Goal: Navigation & Orientation: Find specific page/section

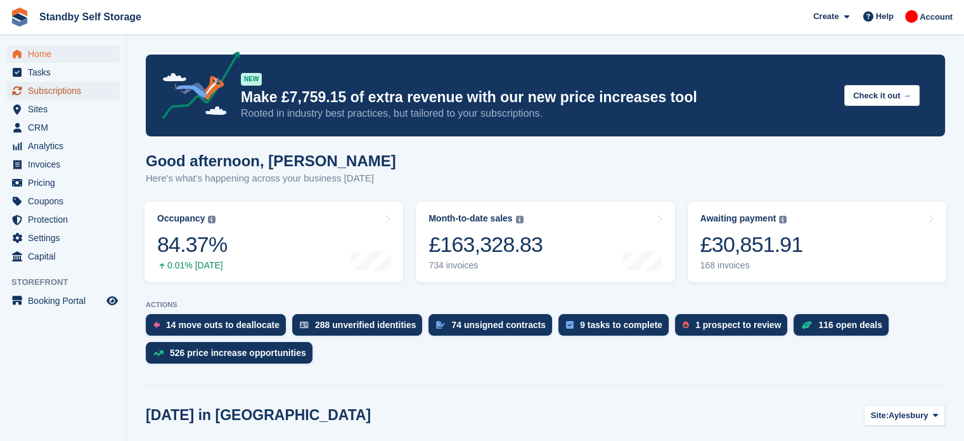
click at [70, 96] on span "Subscriptions" at bounding box center [66, 91] width 76 height 18
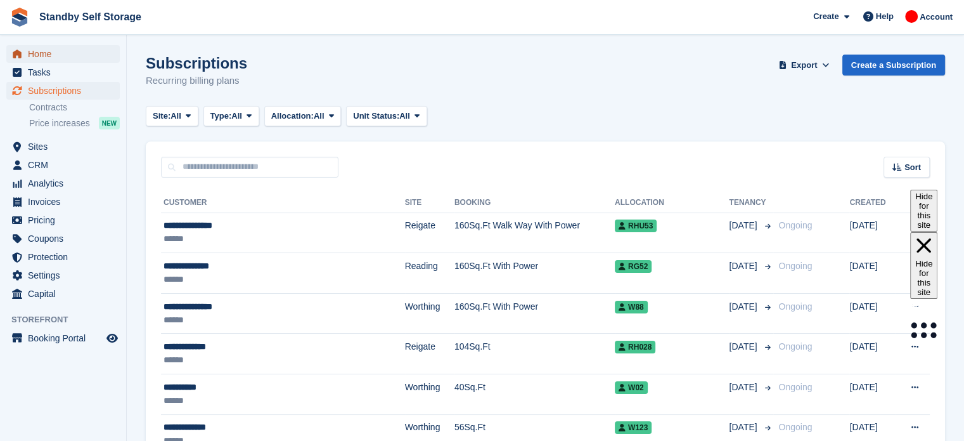
click at [61, 53] on span "Home" at bounding box center [66, 54] width 76 height 18
